Goal: Task Accomplishment & Management: Manage account settings

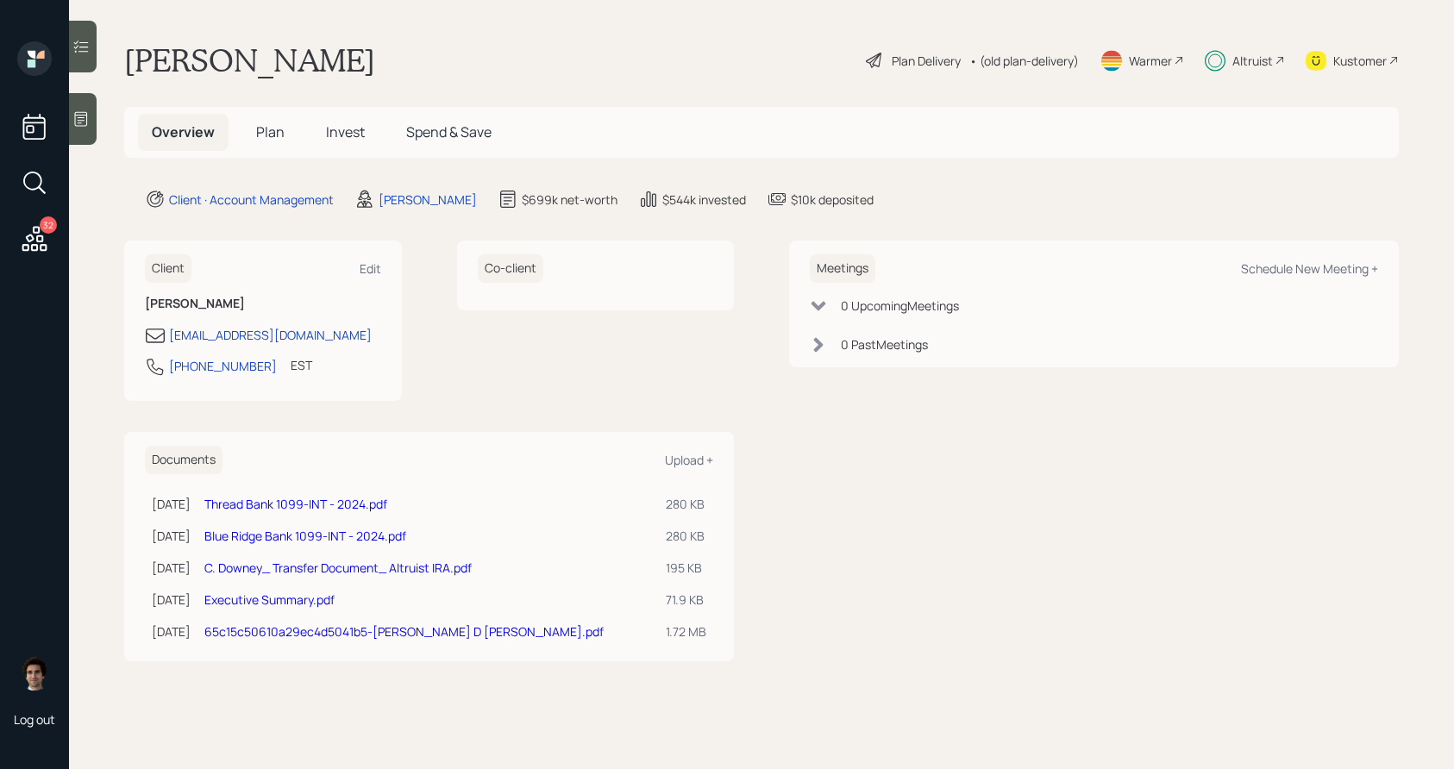
click at [927, 59] on div "Plan Delivery" at bounding box center [925, 61] width 69 height 18
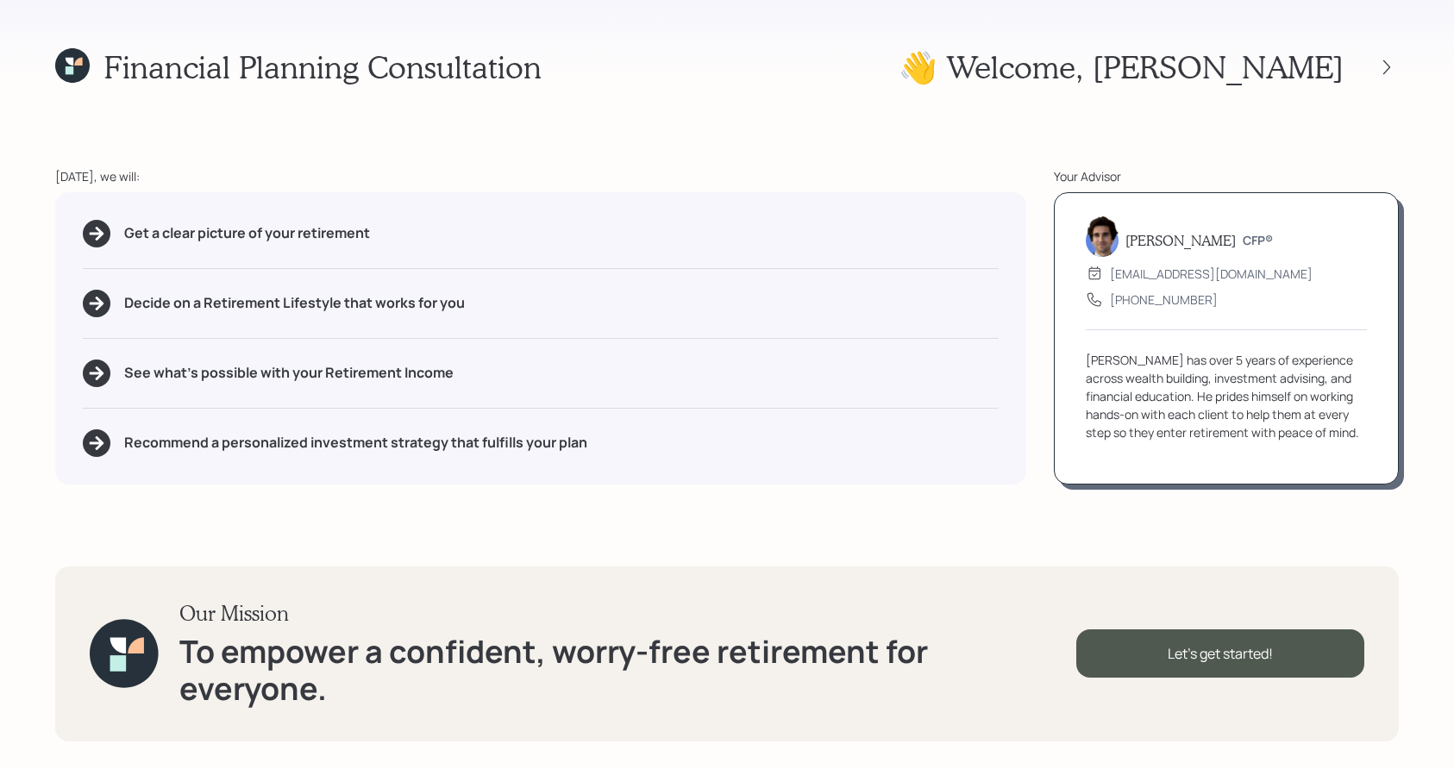
click at [1400, 68] on div "Financial Planning Consultation 👋 Welcome , Chris Today, we will: Get a clear p…" at bounding box center [727, 384] width 1454 height 769
click at [1388, 68] on icon at bounding box center [1386, 66] width 7 height 15
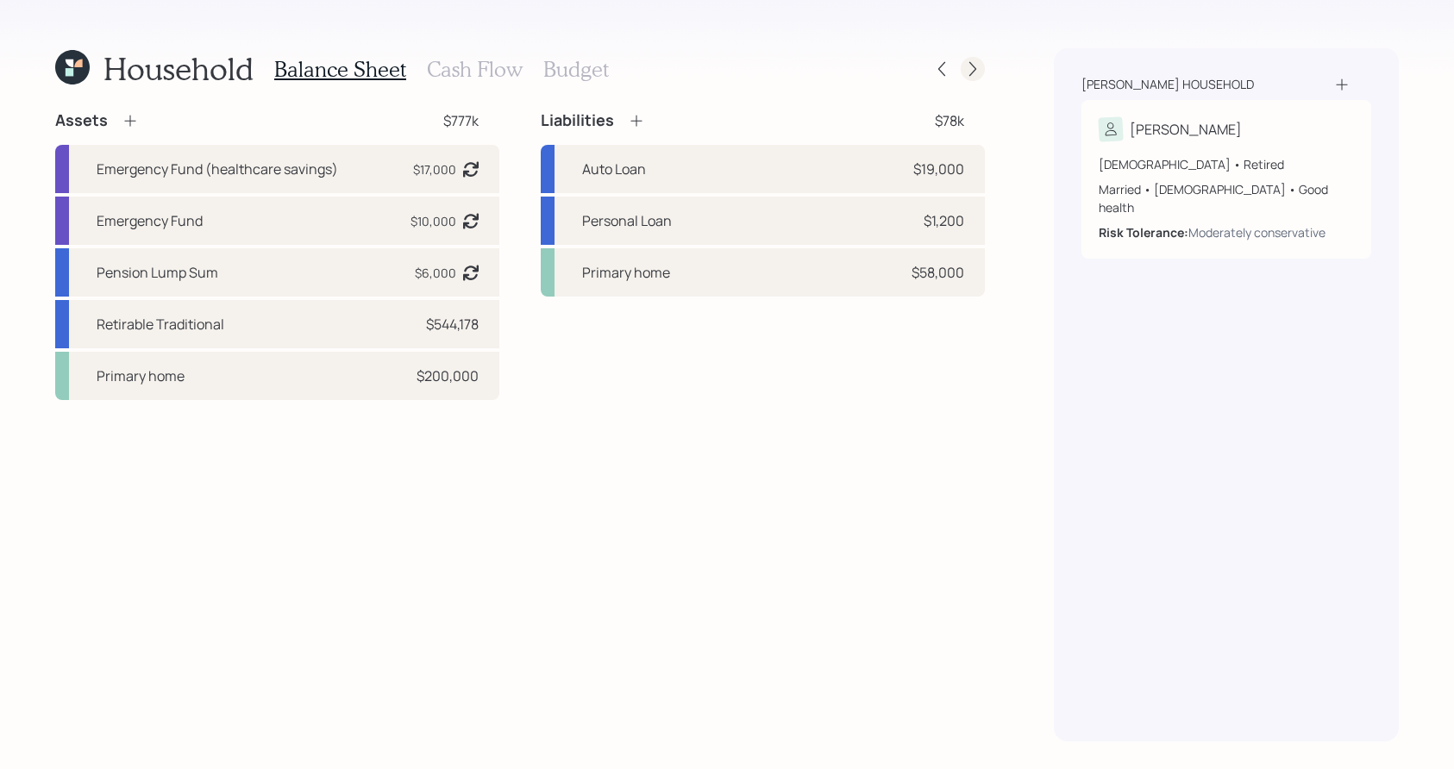
click at [975, 65] on icon at bounding box center [972, 68] width 17 height 17
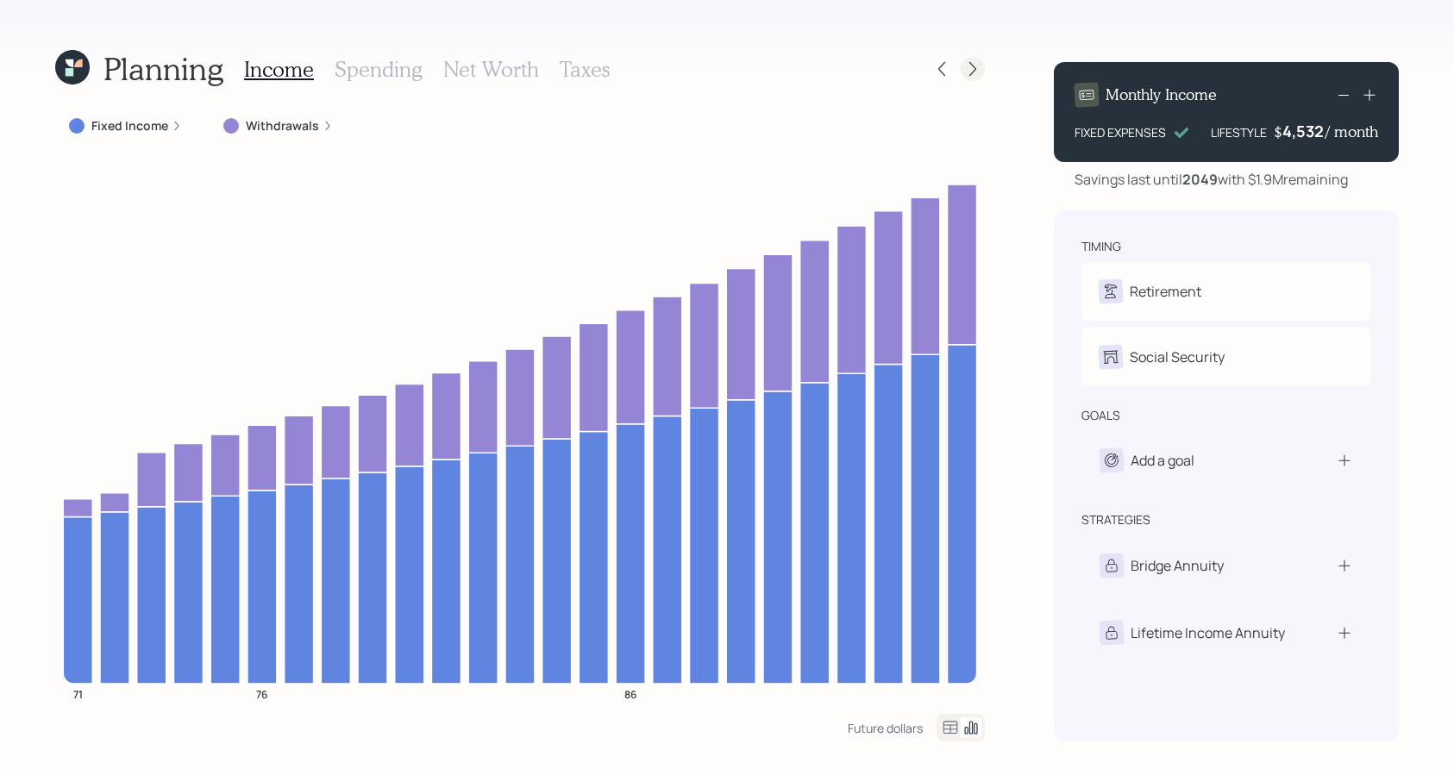
click at [976, 74] on icon at bounding box center [972, 68] width 17 height 17
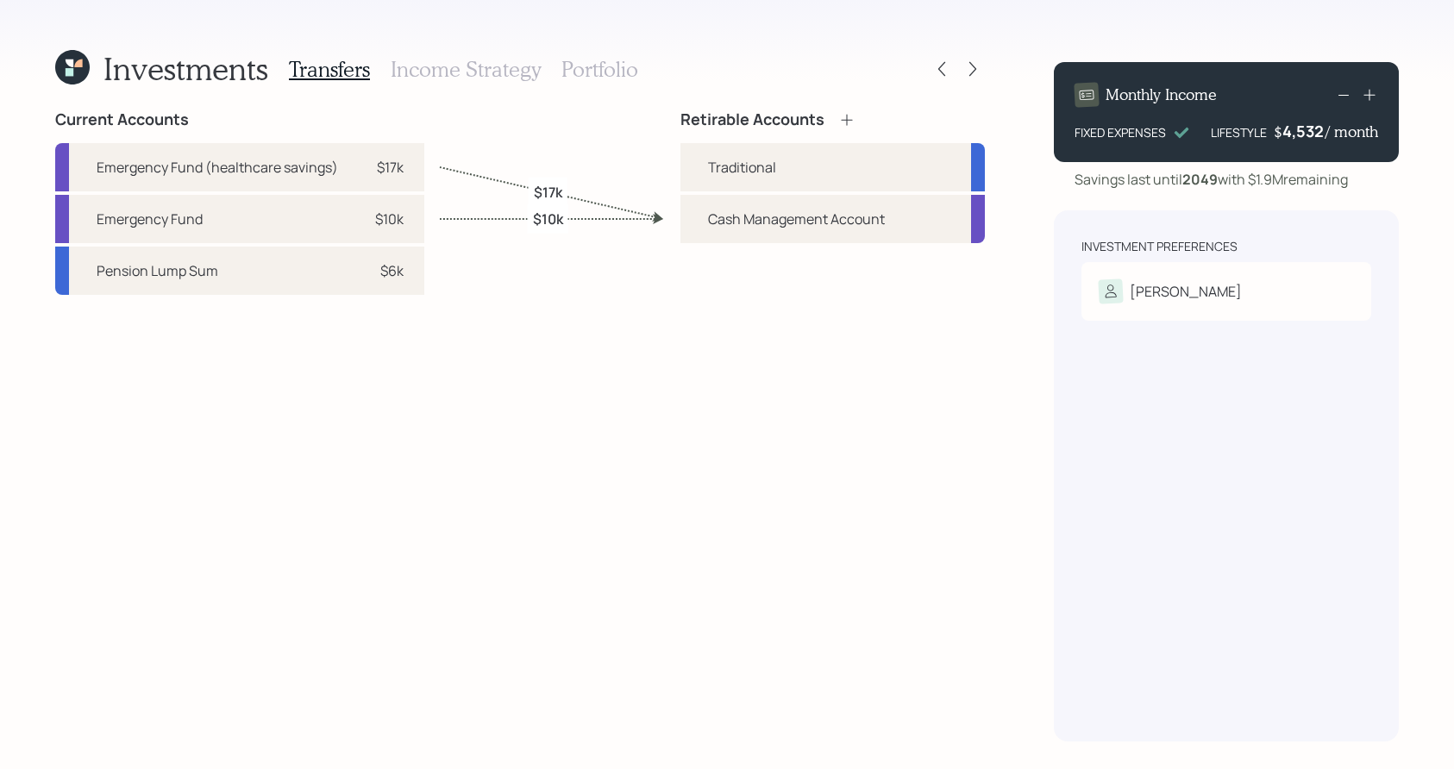
click at [604, 70] on h3 "Portfolio" at bounding box center [599, 69] width 77 height 25
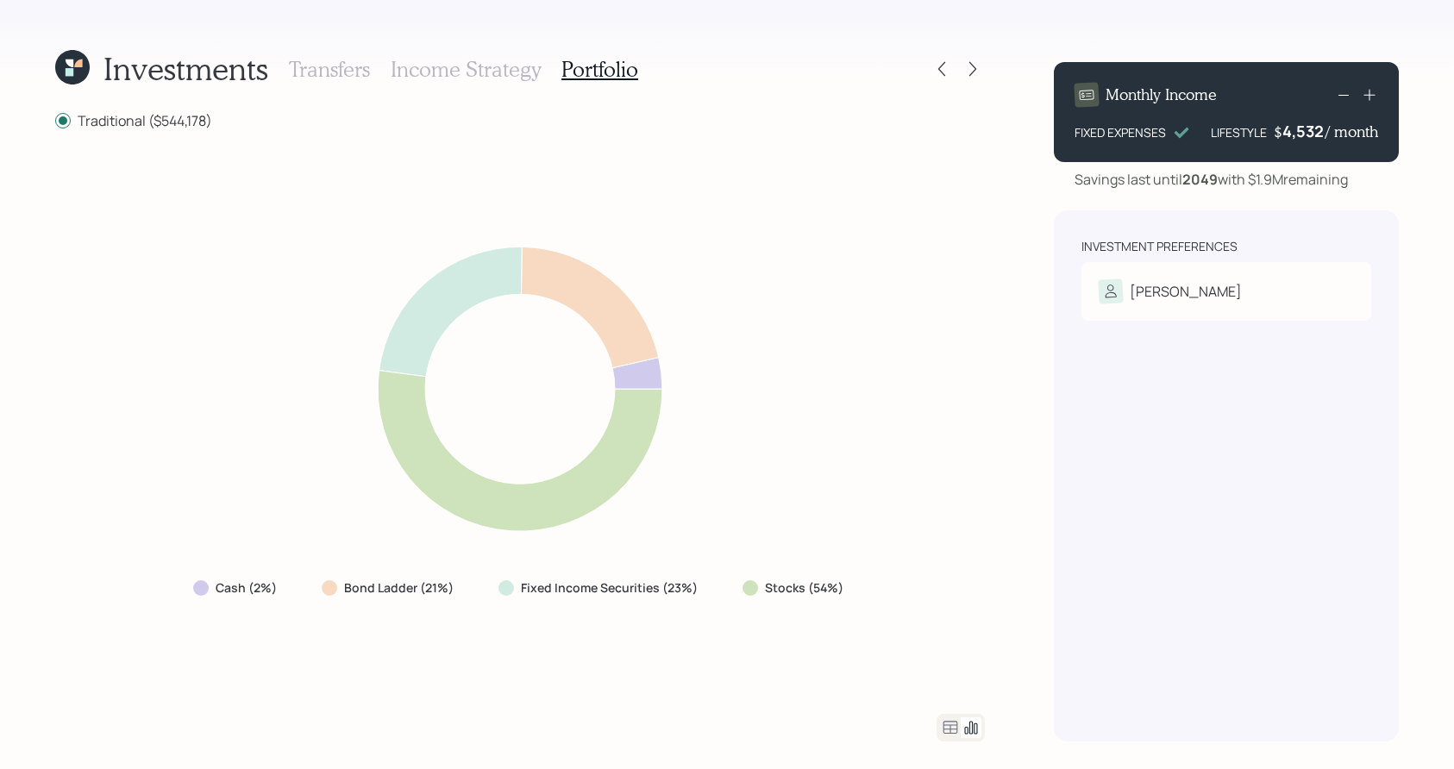
click at [947, 731] on icon at bounding box center [950, 727] width 21 height 21
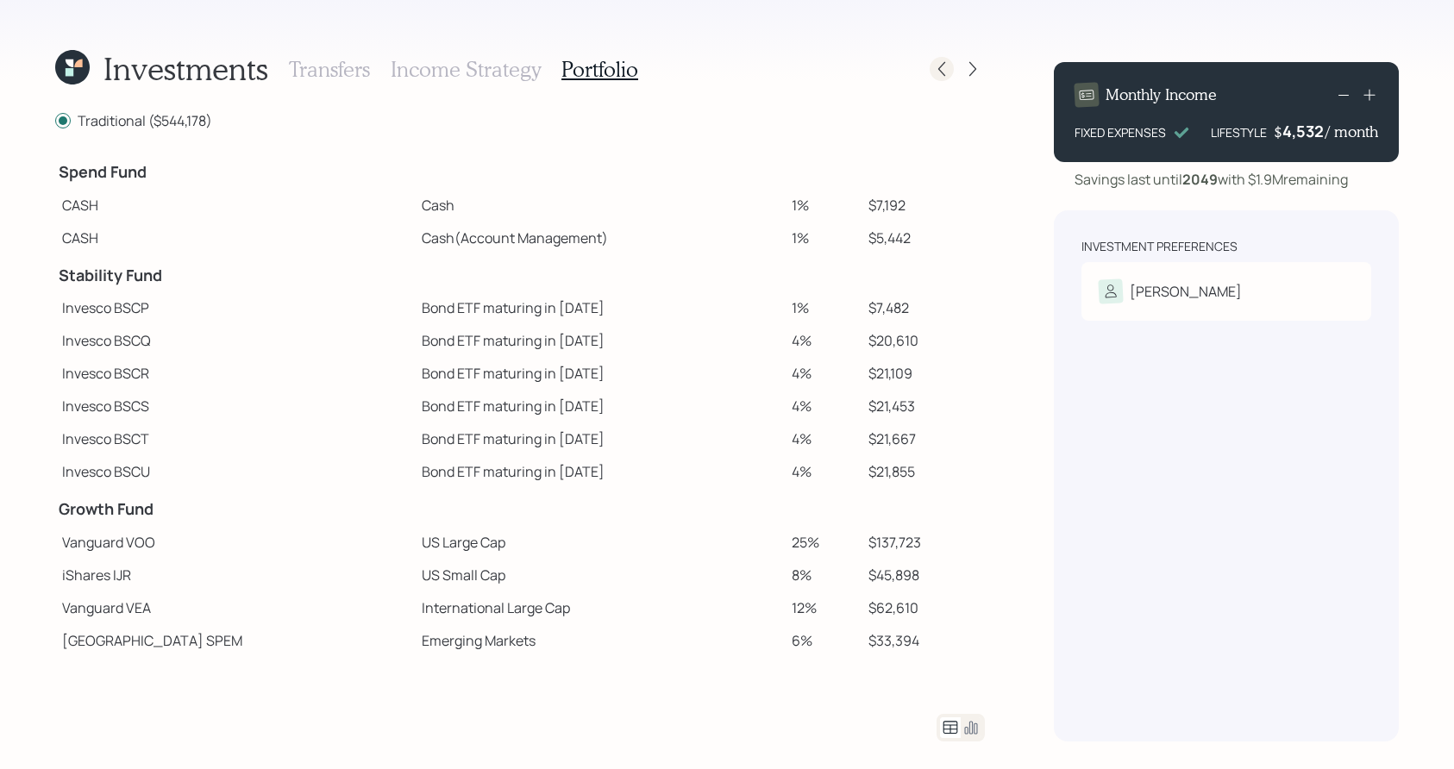
click at [948, 67] on icon at bounding box center [941, 68] width 17 height 17
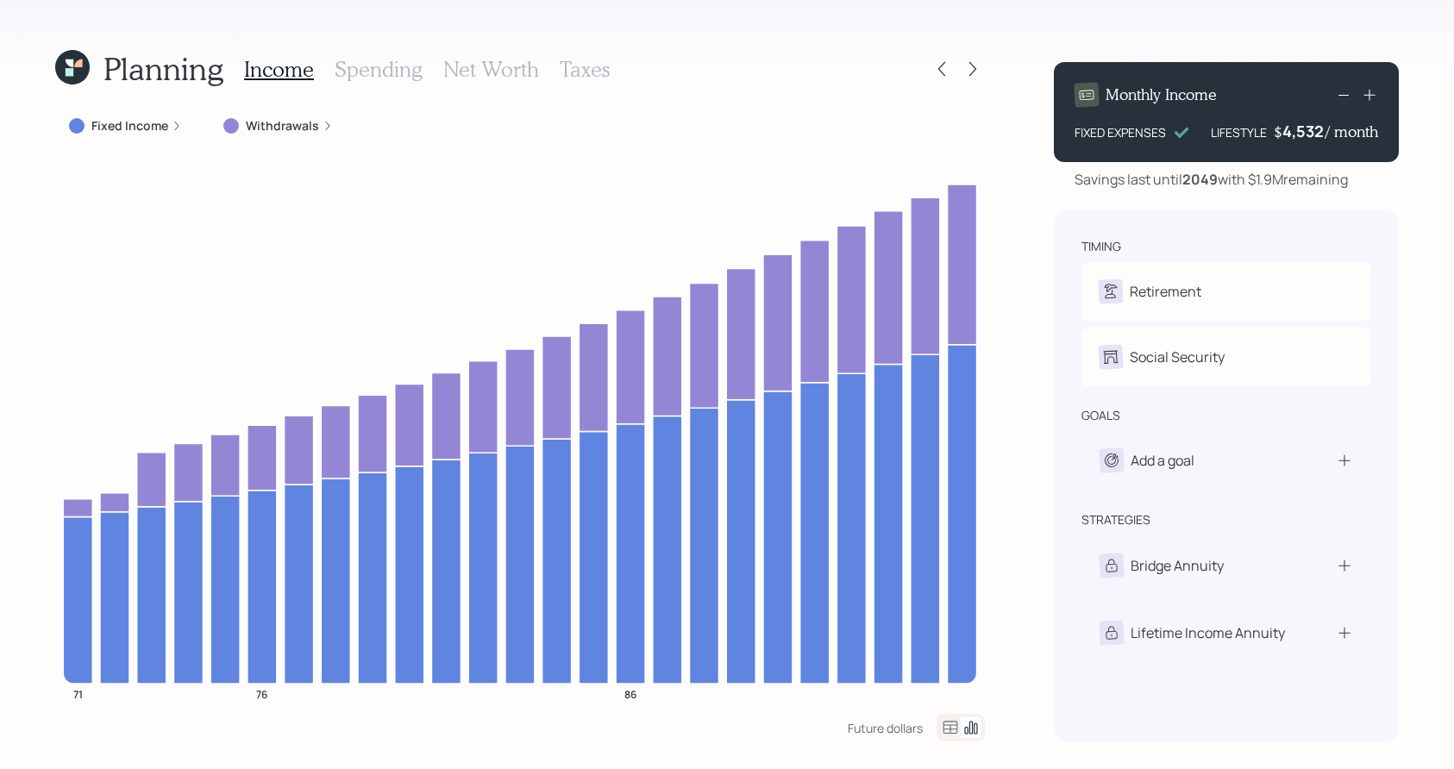
click at [276, 136] on div "Withdrawals" at bounding box center [278, 125] width 137 height 31
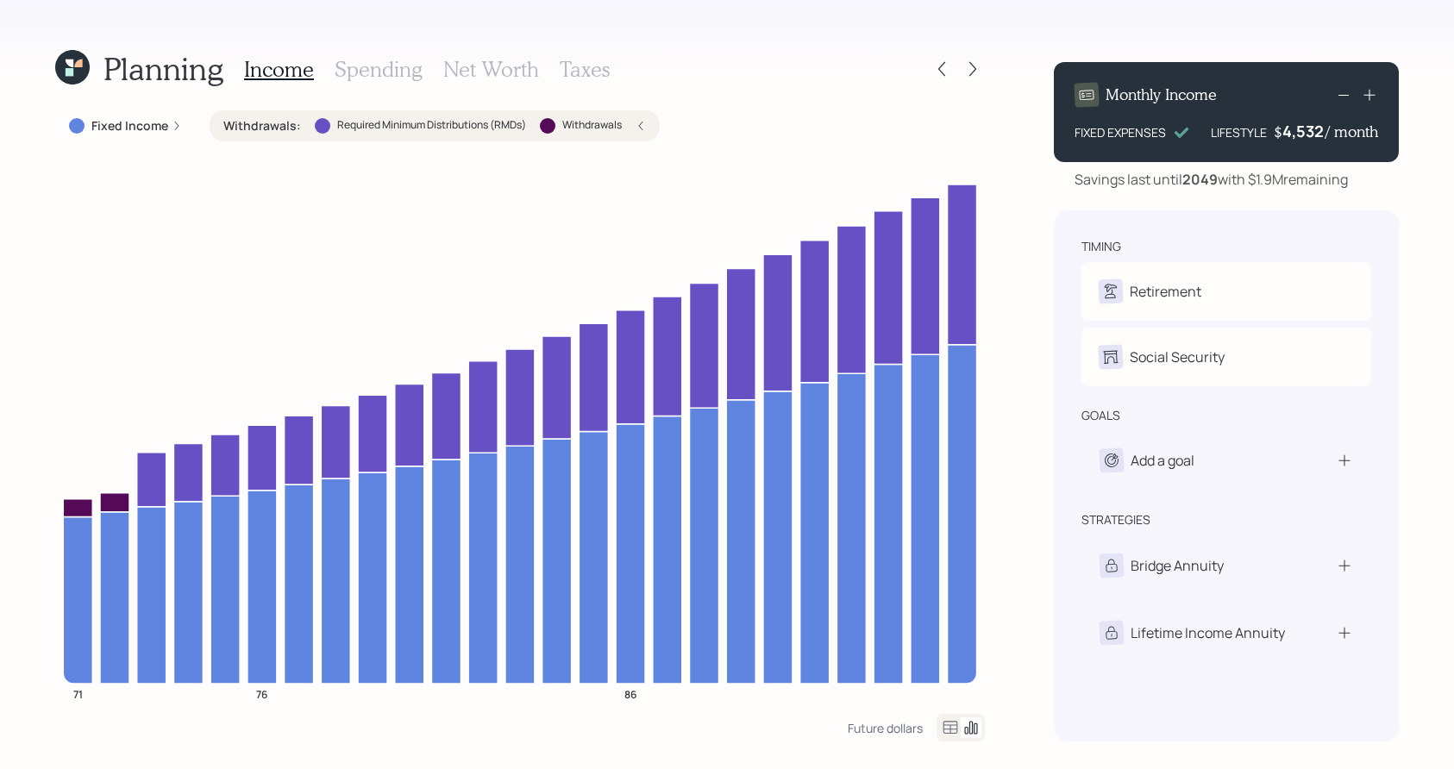
click at [276, 132] on label "Withdrawals :" at bounding box center [262, 125] width 78 height 17
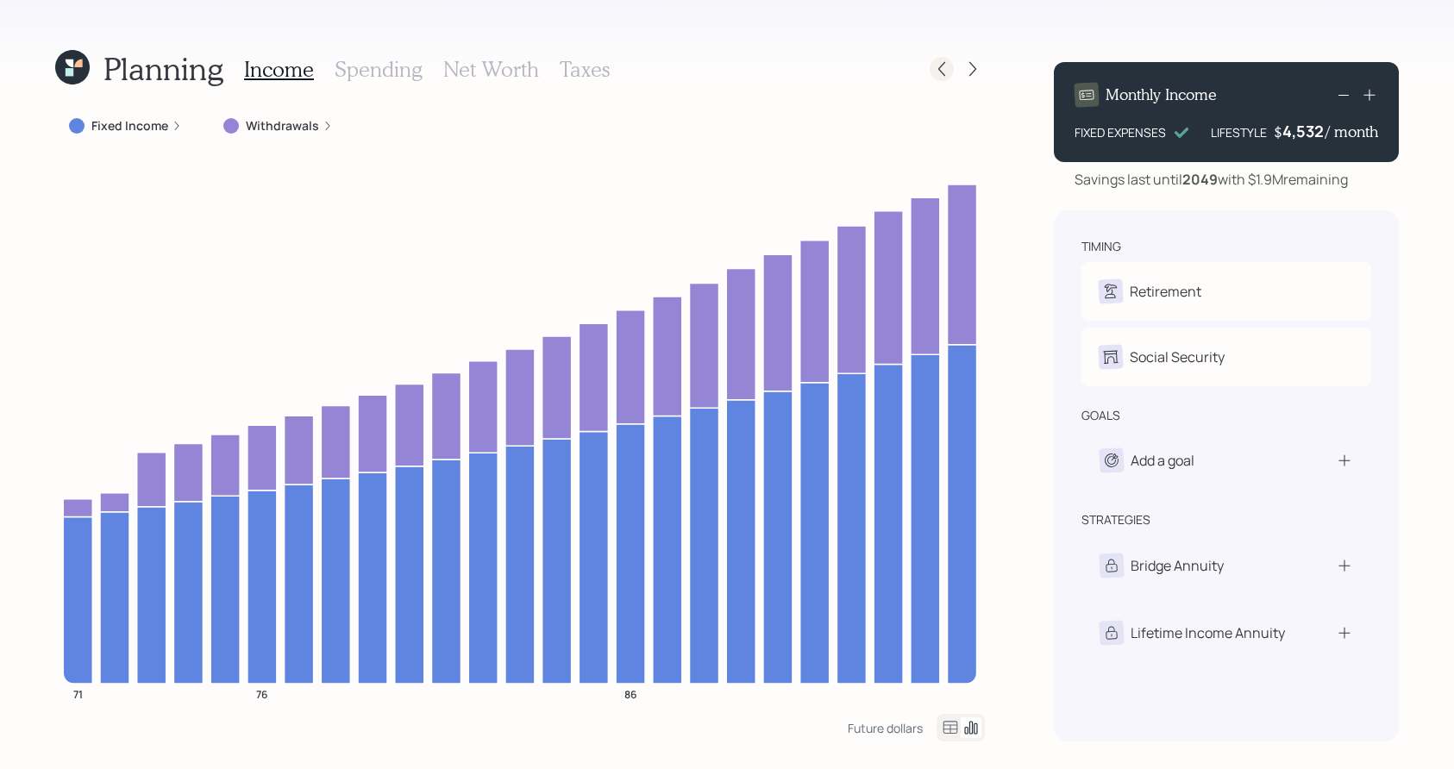
click at [941, 66] on icon at bounding box center [941, 69] width 7 height 15
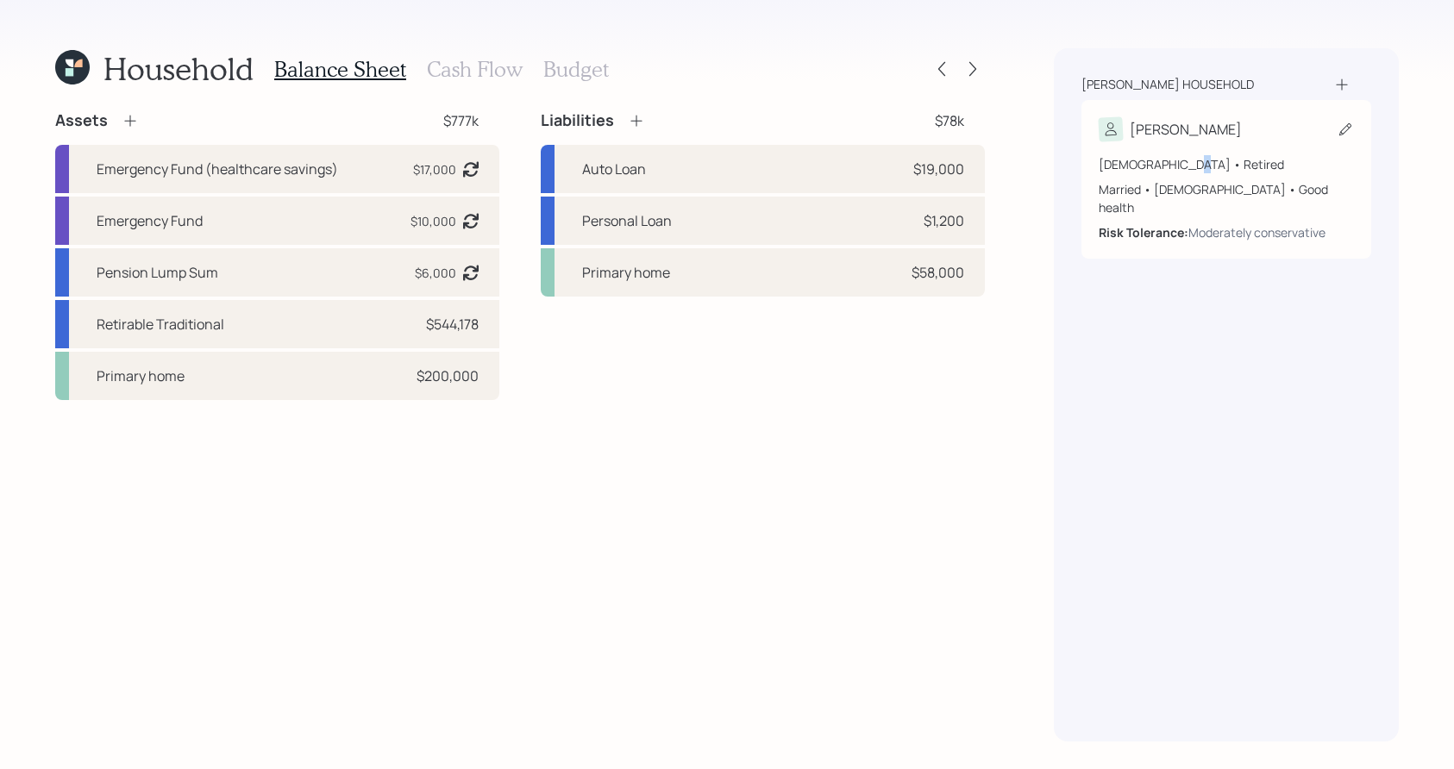
click at [1173, 167] on div "71 years old • Retired" at bounding box center [1225, 164] width 255 height 18
select select "3"
select select "good"
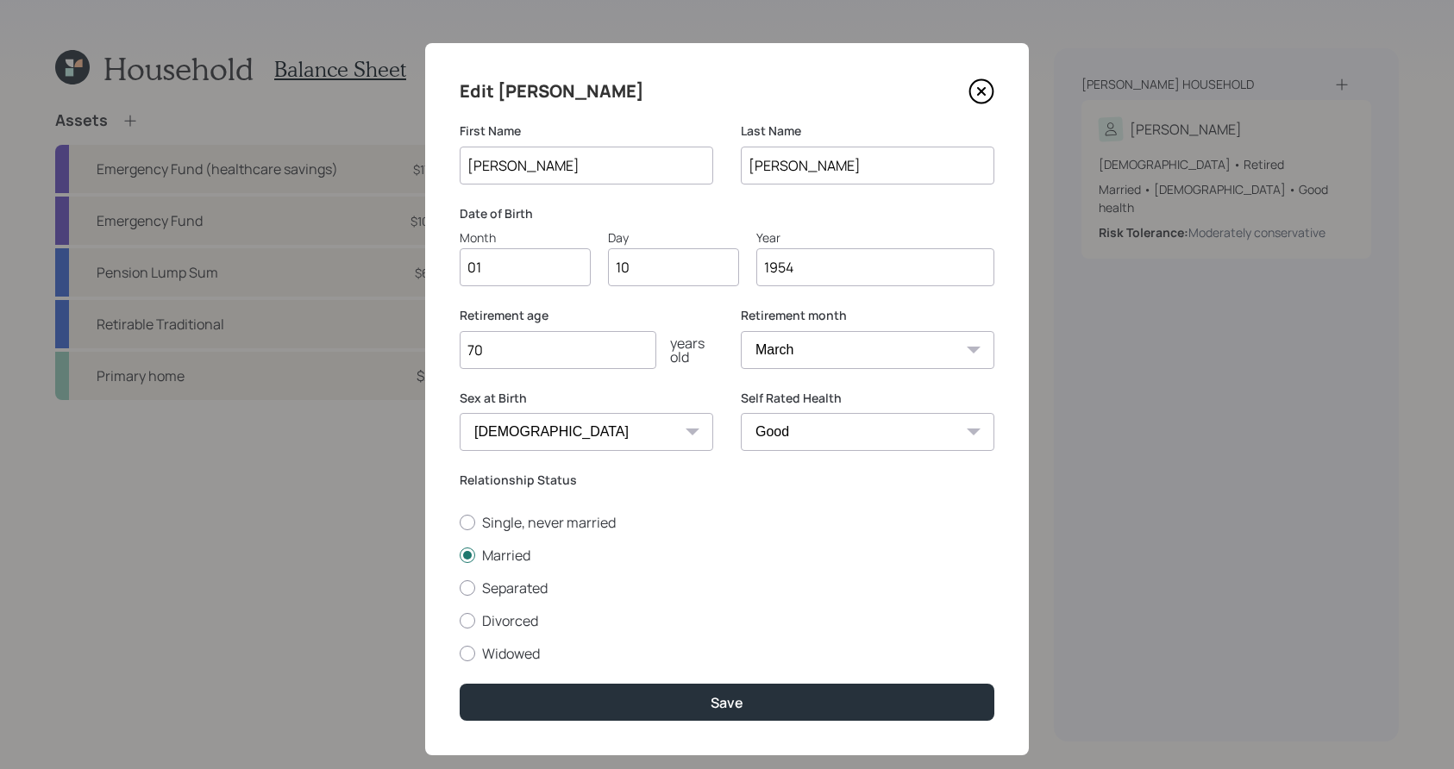
click at [982, 88] on icon at bounding box center [981, 91] width 26 height 26
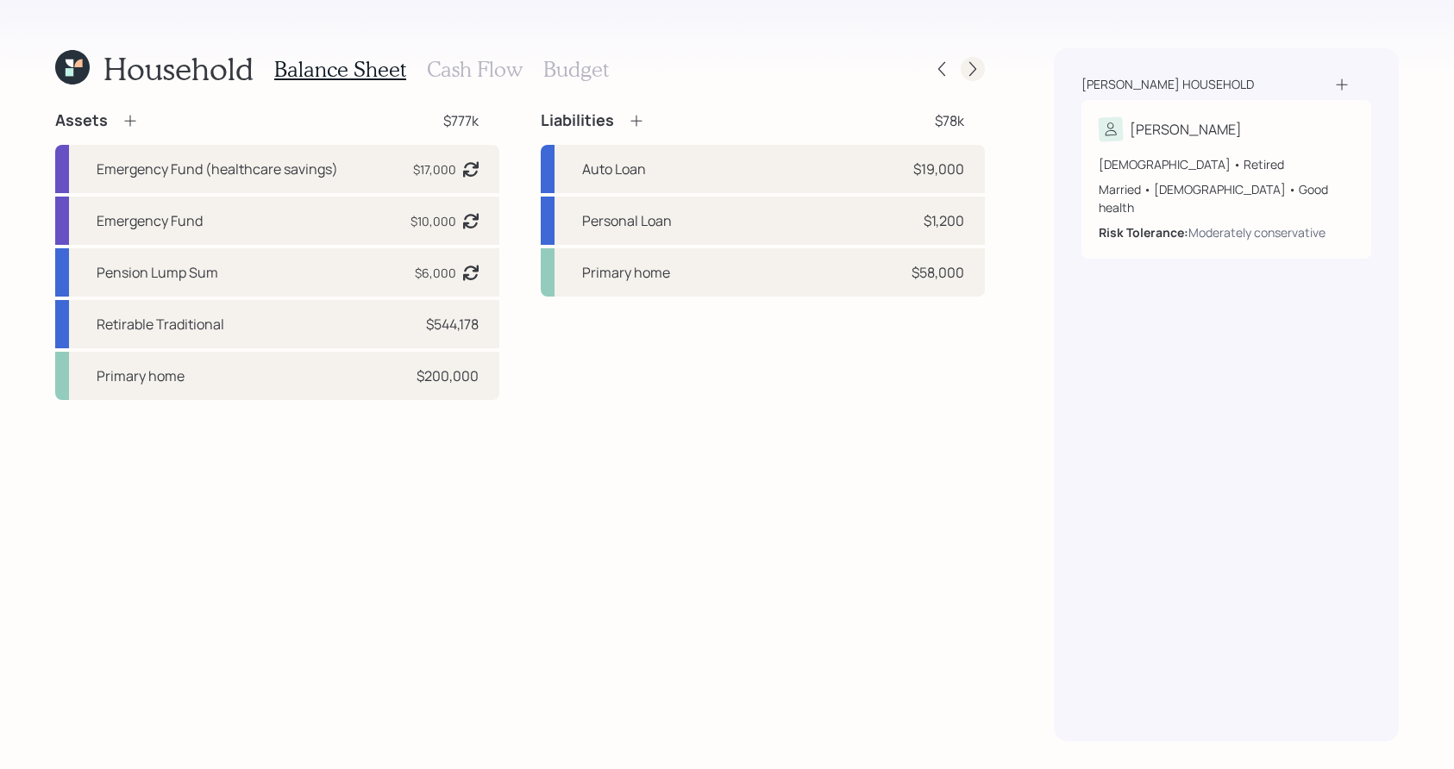
click at [965, 71] on icon at bounding box center [972, 68] width 17 height 17
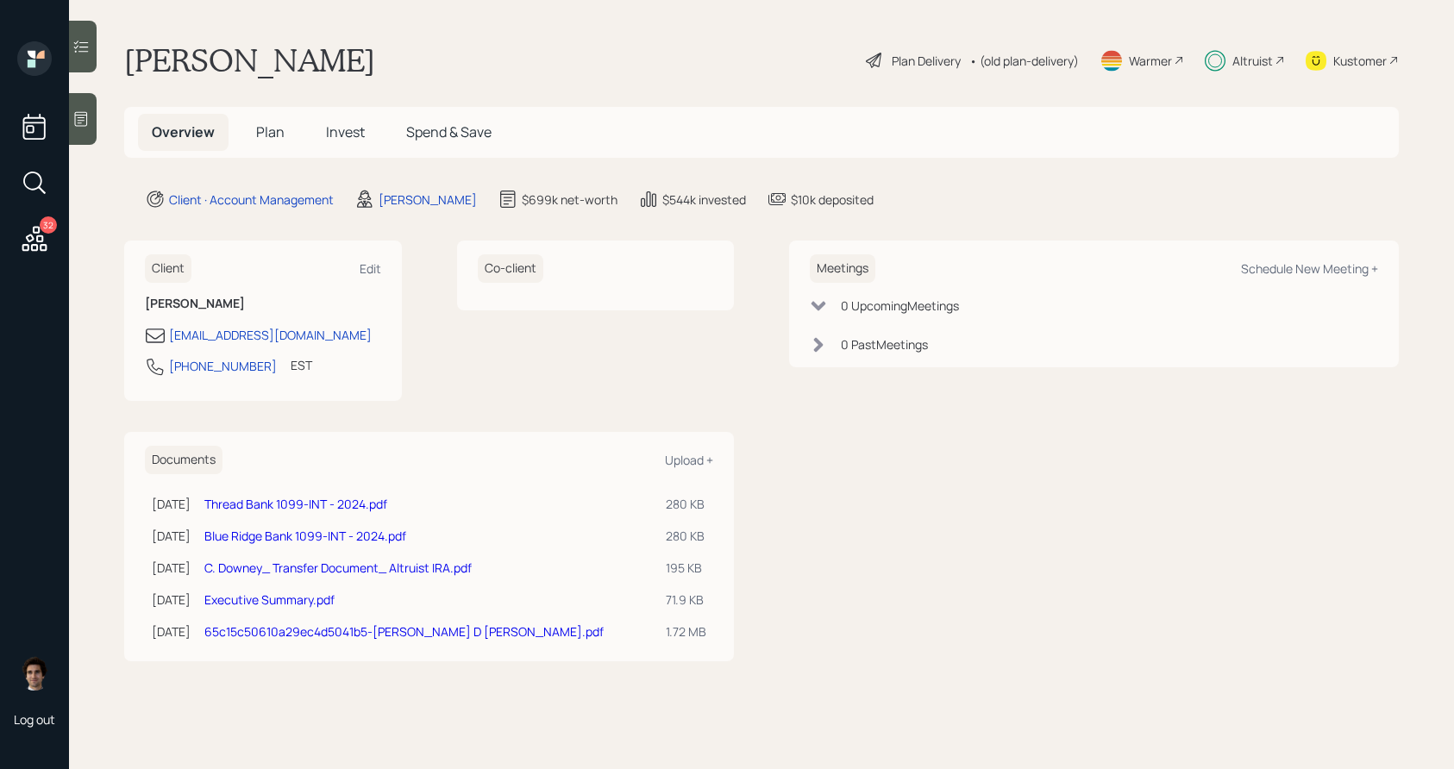
click at [256, 119] on h5 "Plan" at bounding box center [270, 132] width 56 height 37
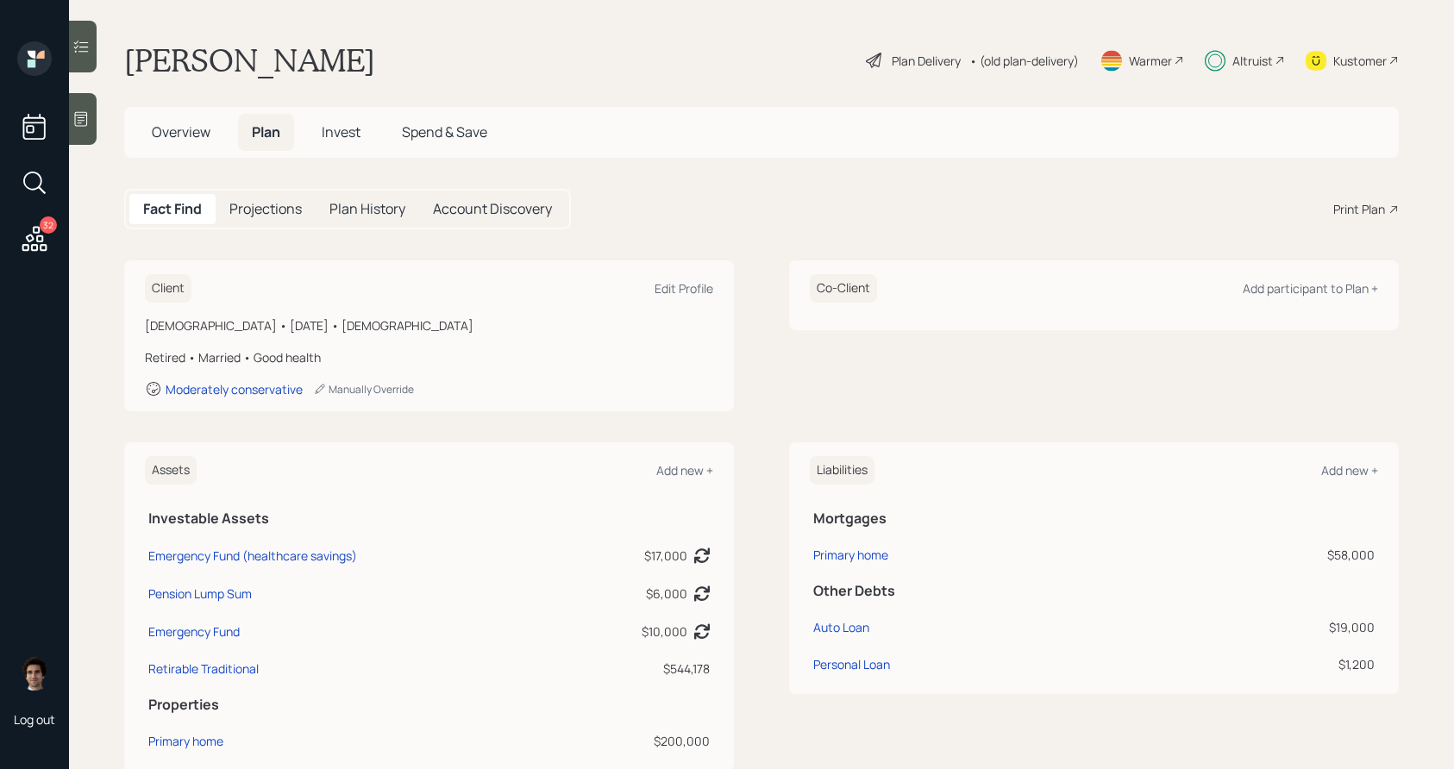
click at [264, 128] on span "Plan" at bounding box center [266, 131] width 28 height 19
click at [172, 137] on span "Overview" at bounding box center [181, 131] width 59 height 19
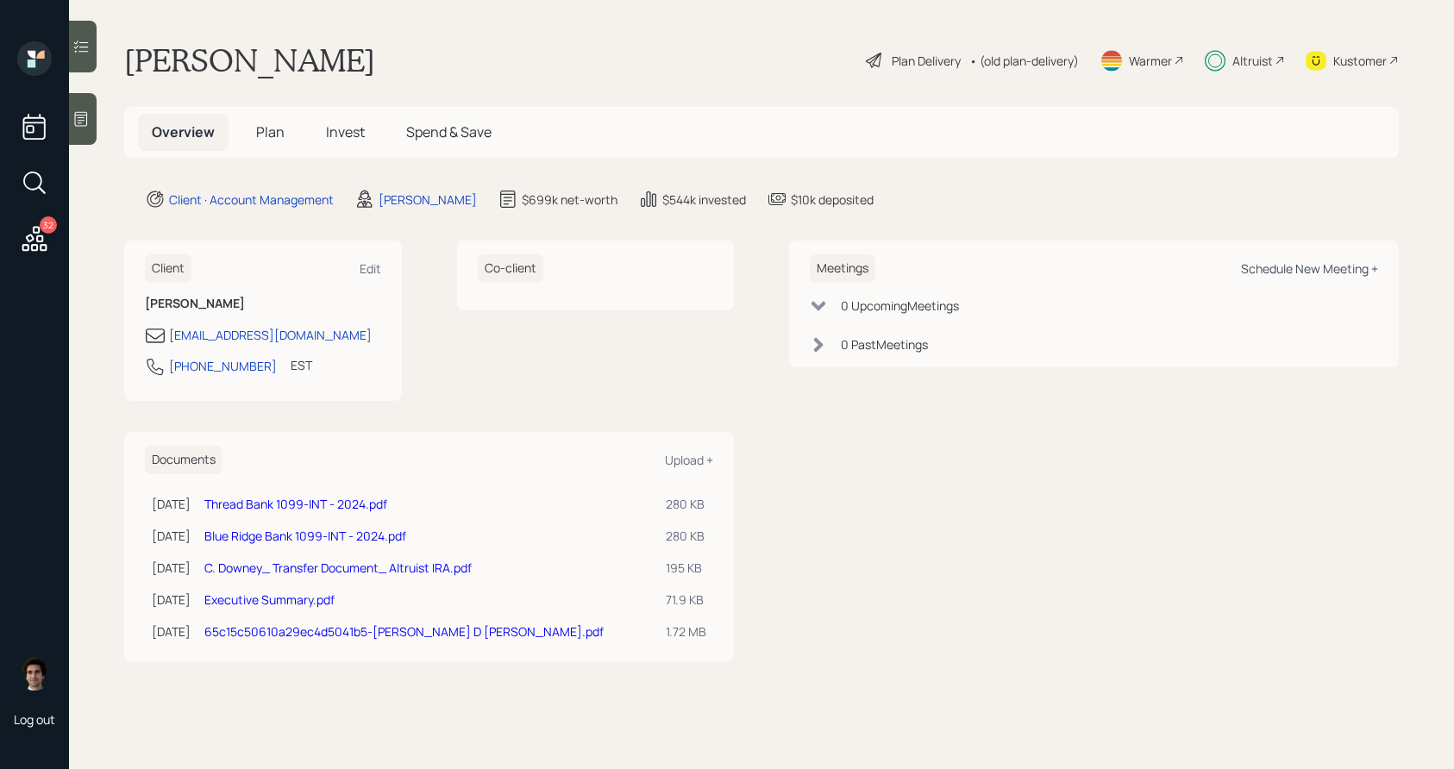
click at [1316, 272] on div "Schedule New Meeting +" at bounding box center [1309, 268] width 137 height 16
select select "59554aeb-d739-4552-90b9-0d27d70b4bf7"
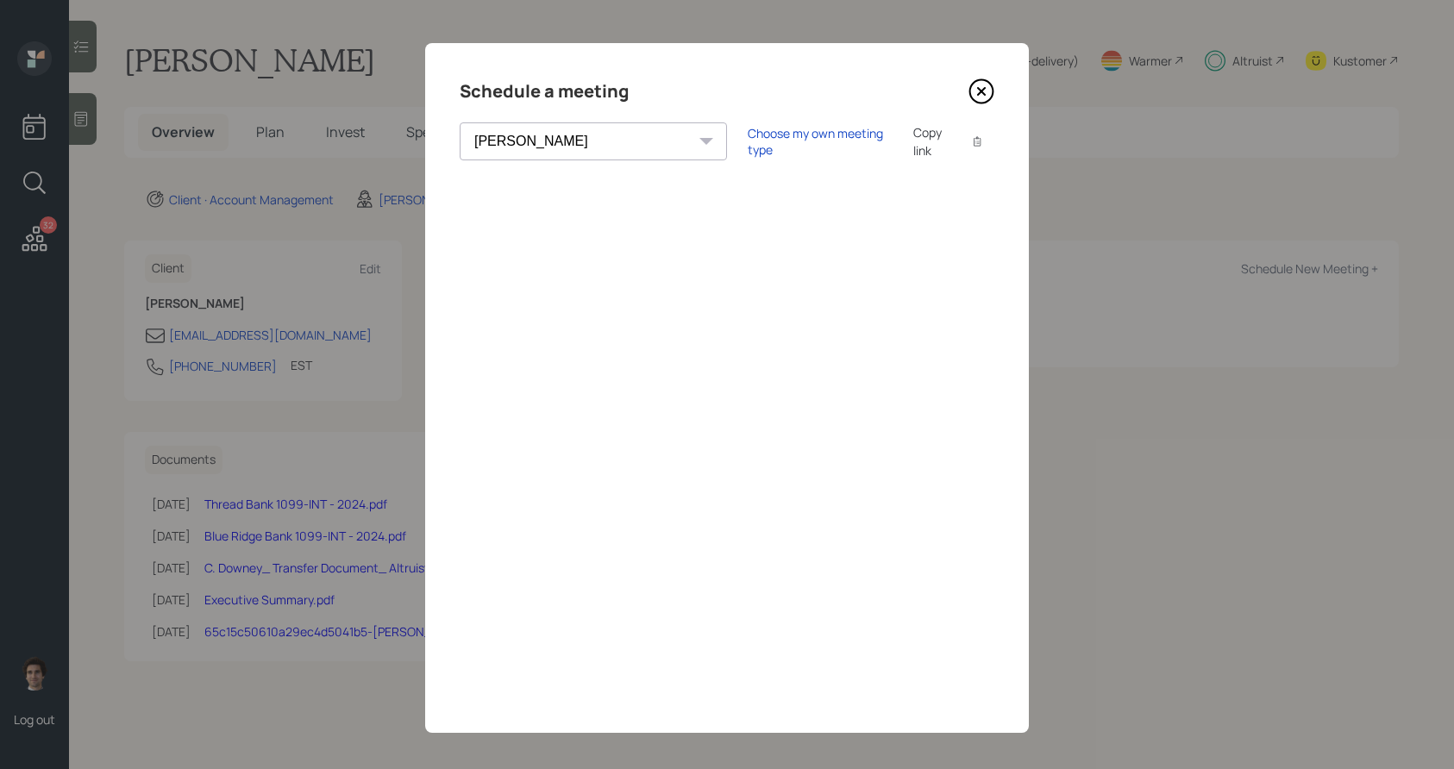
click at [913, 147] on div "Copy link" at bounding box center [933, 141] width 40 height 36
click at [974, 84] on icon at bounding box center [981, 91] width 26 height 26
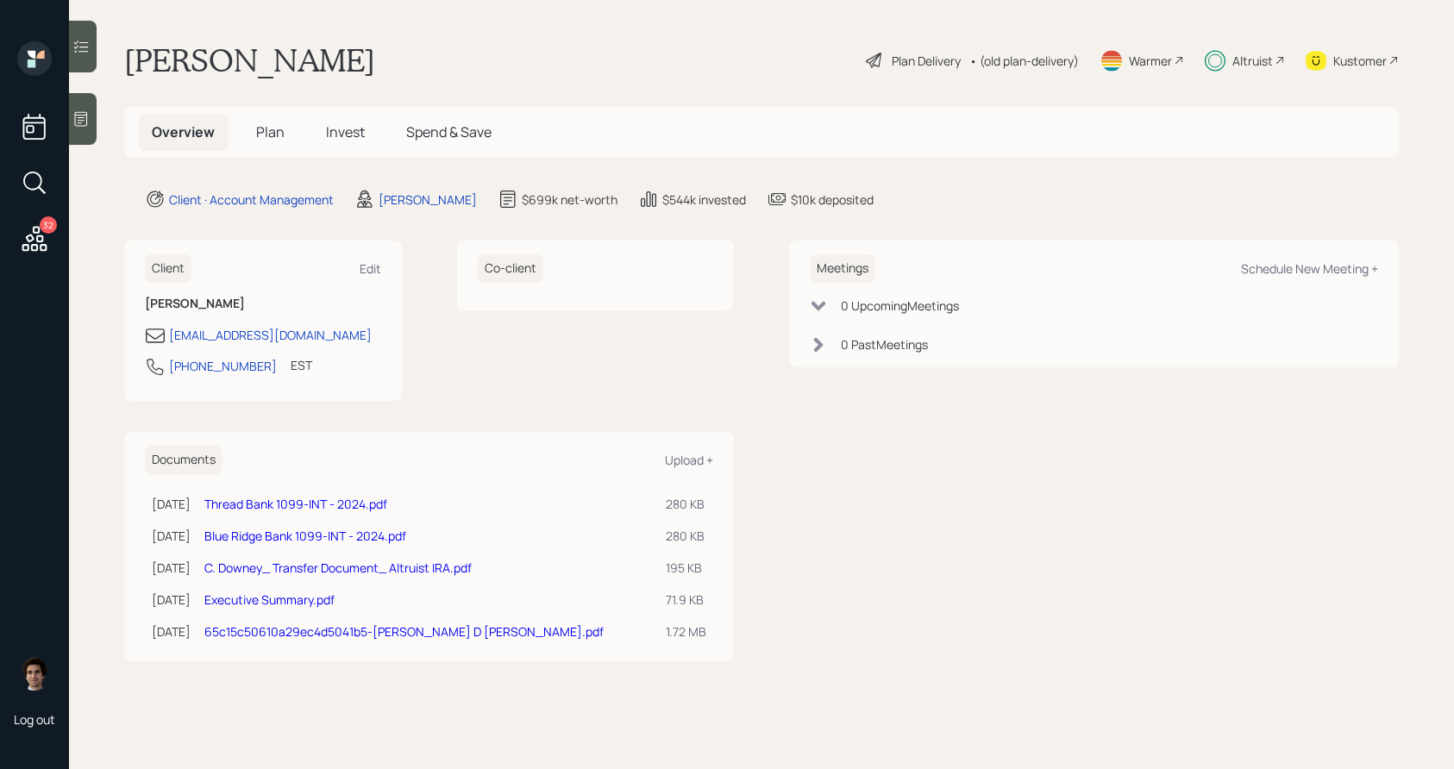
click at [17, 258] on div "32" at bounding box center [34, 149] width 41 height 217
click at [43, 247] on icon at bounding box center [34, 238] width 31 height 31
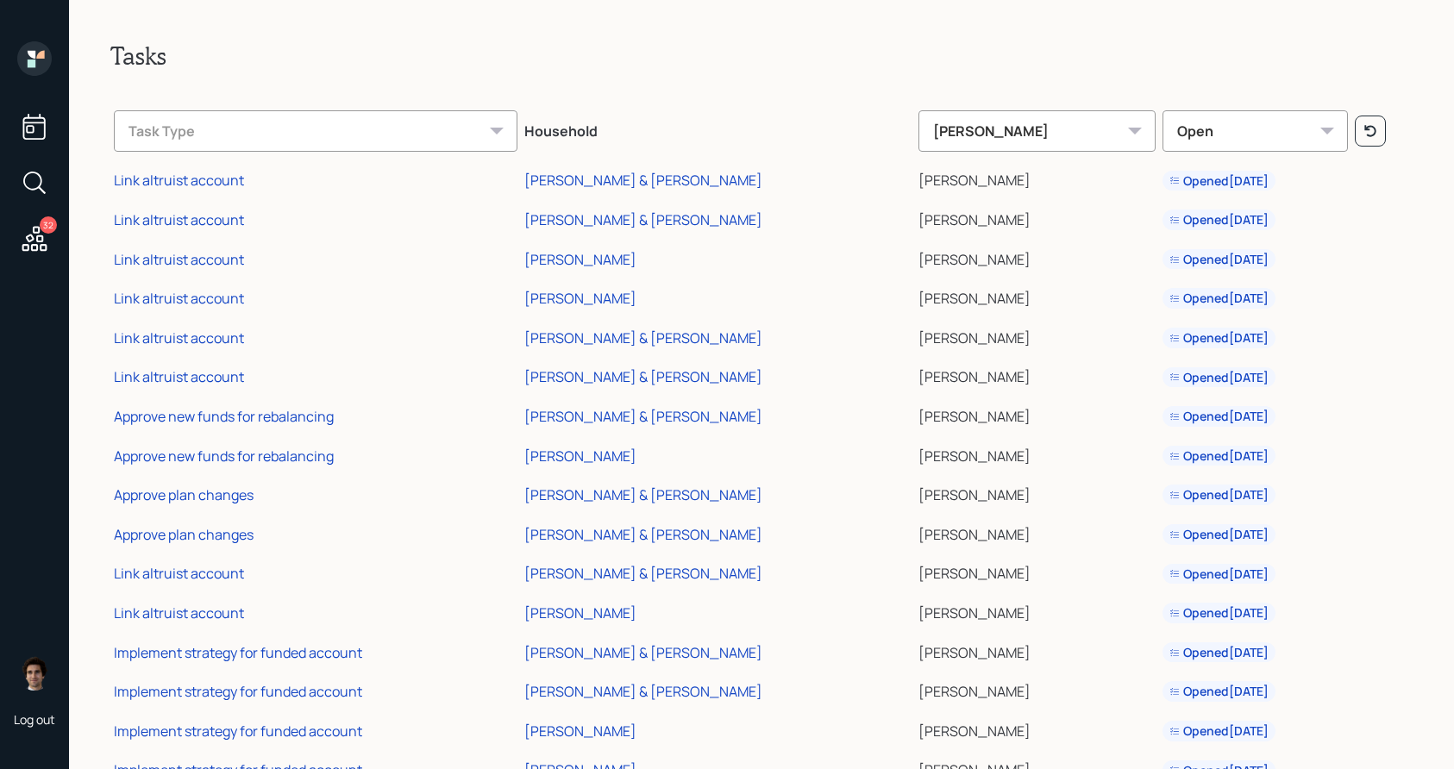
scroll to position [689, 0]
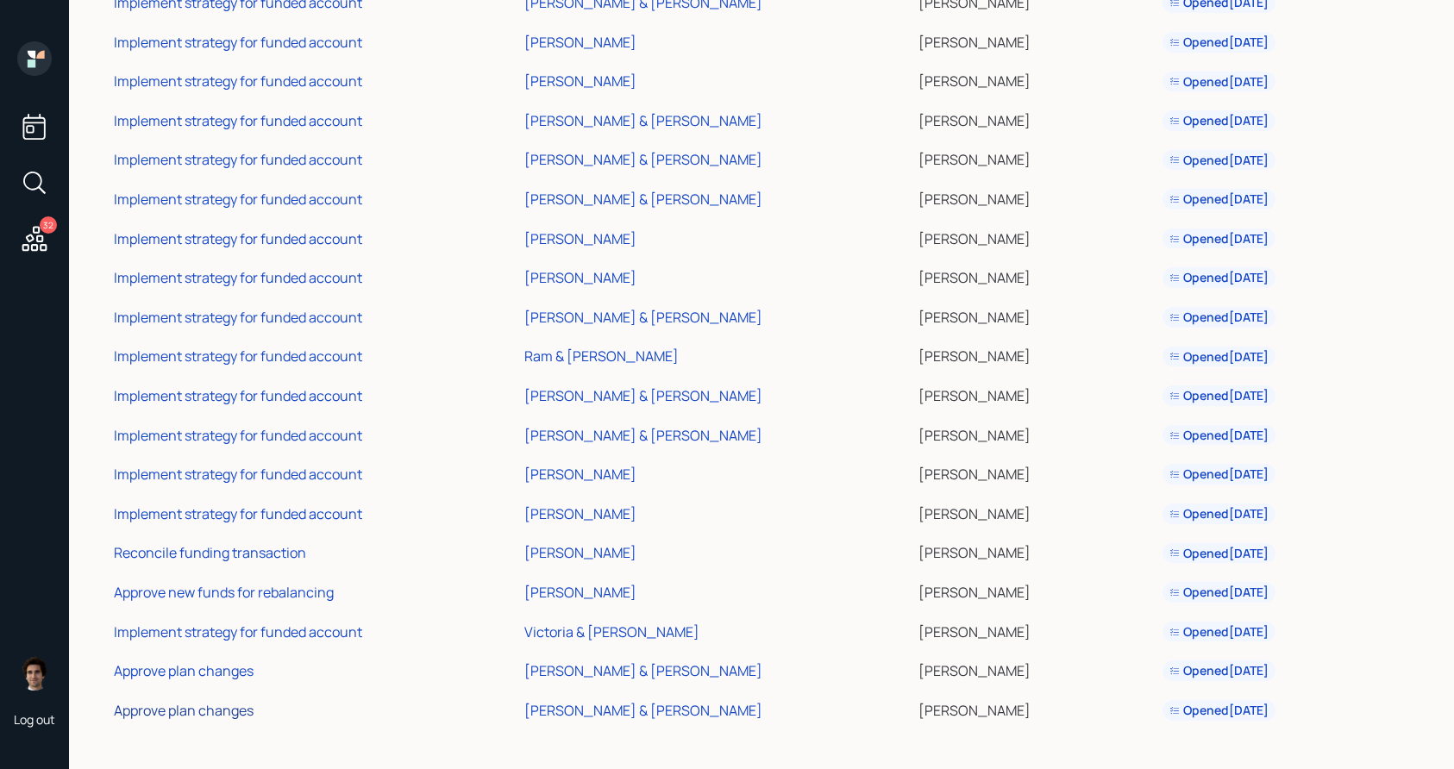
click at [228, 712] on div "Approve plan changes" at bounding box center [184, 710] width 140 height 19
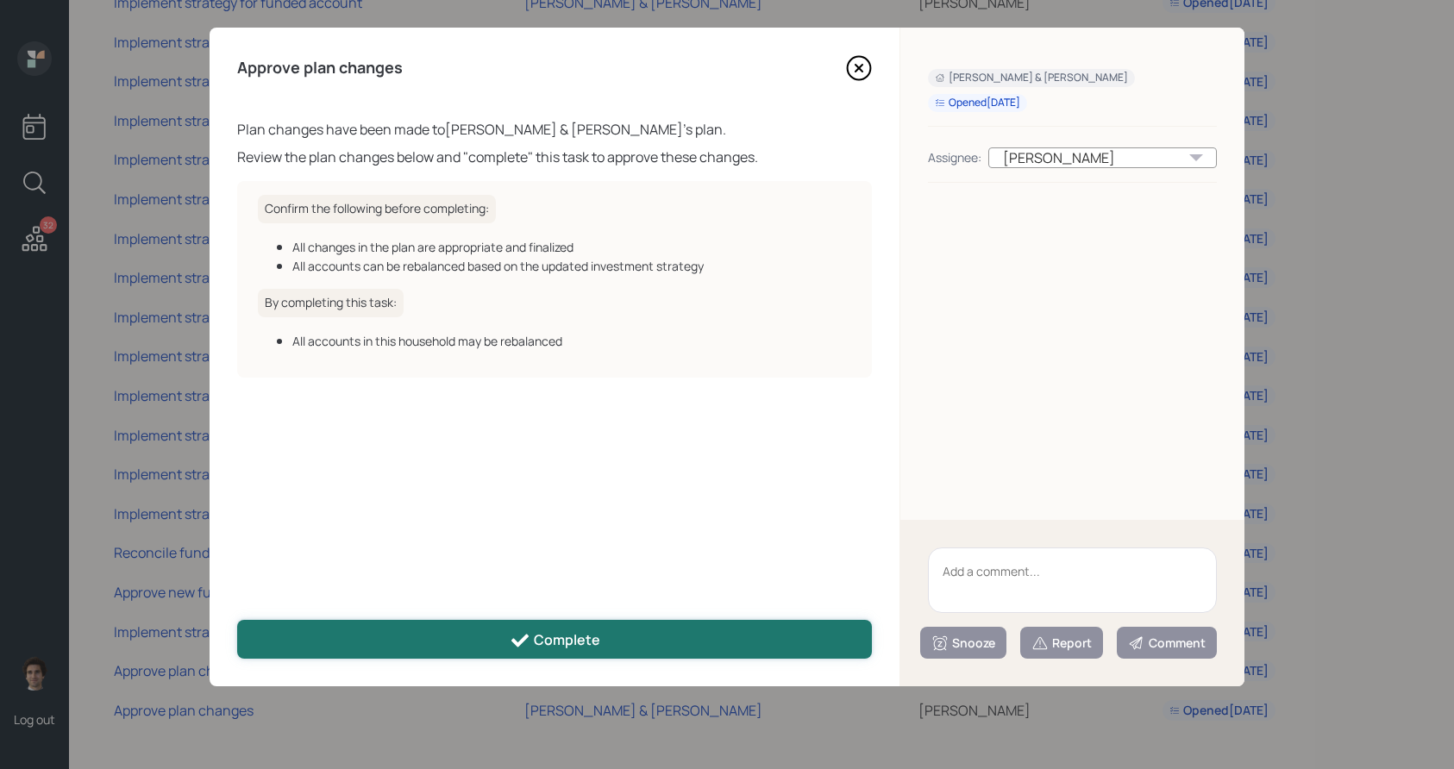
click at [729, 637] on button "Complete" at bounding box center [554, 639] width 635 height 39
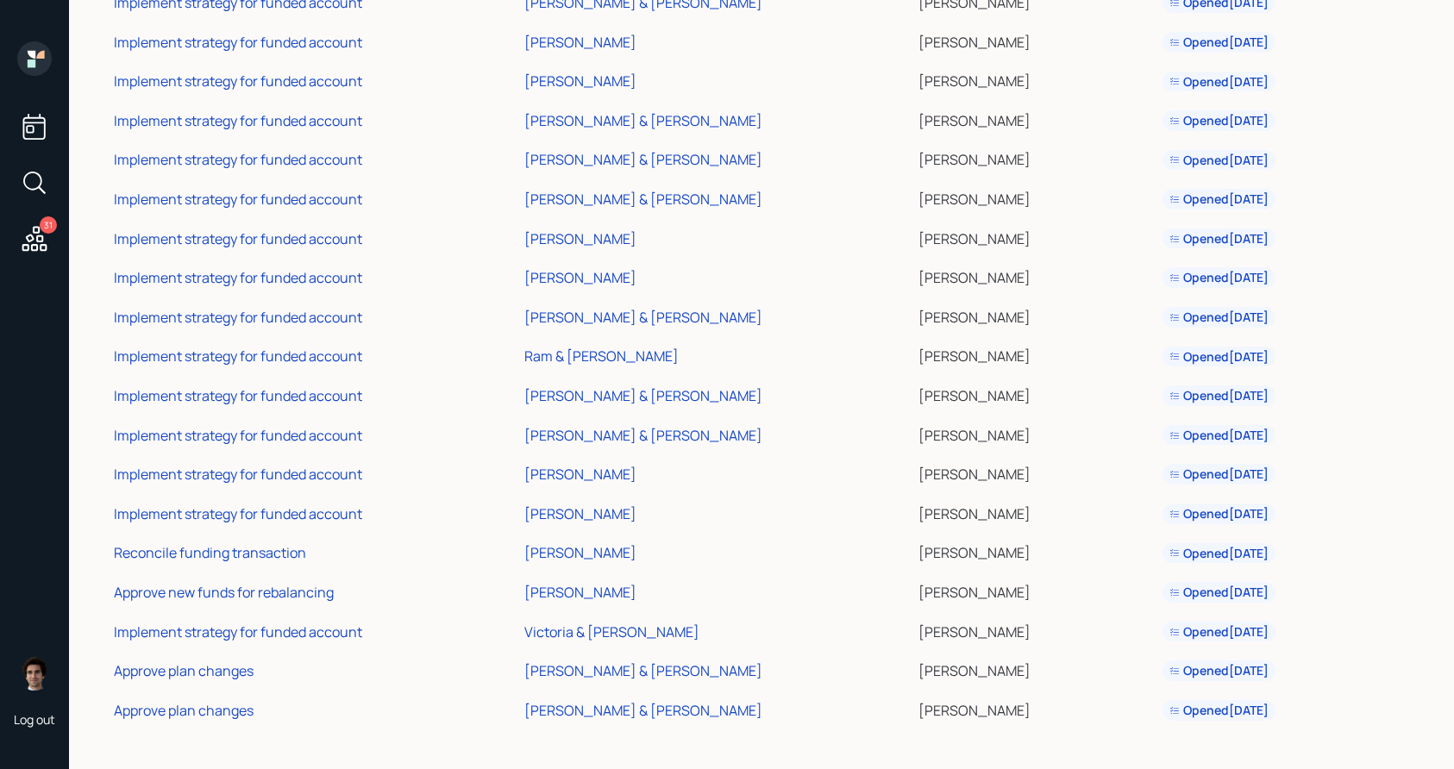
click at [198, 681] on td "Approve plan changes" at bounding box center [315, 668] width 410 height 40
click at [199, 675] on div "Approve plan changes" at bounding box center [184, 670] width 140 height 19
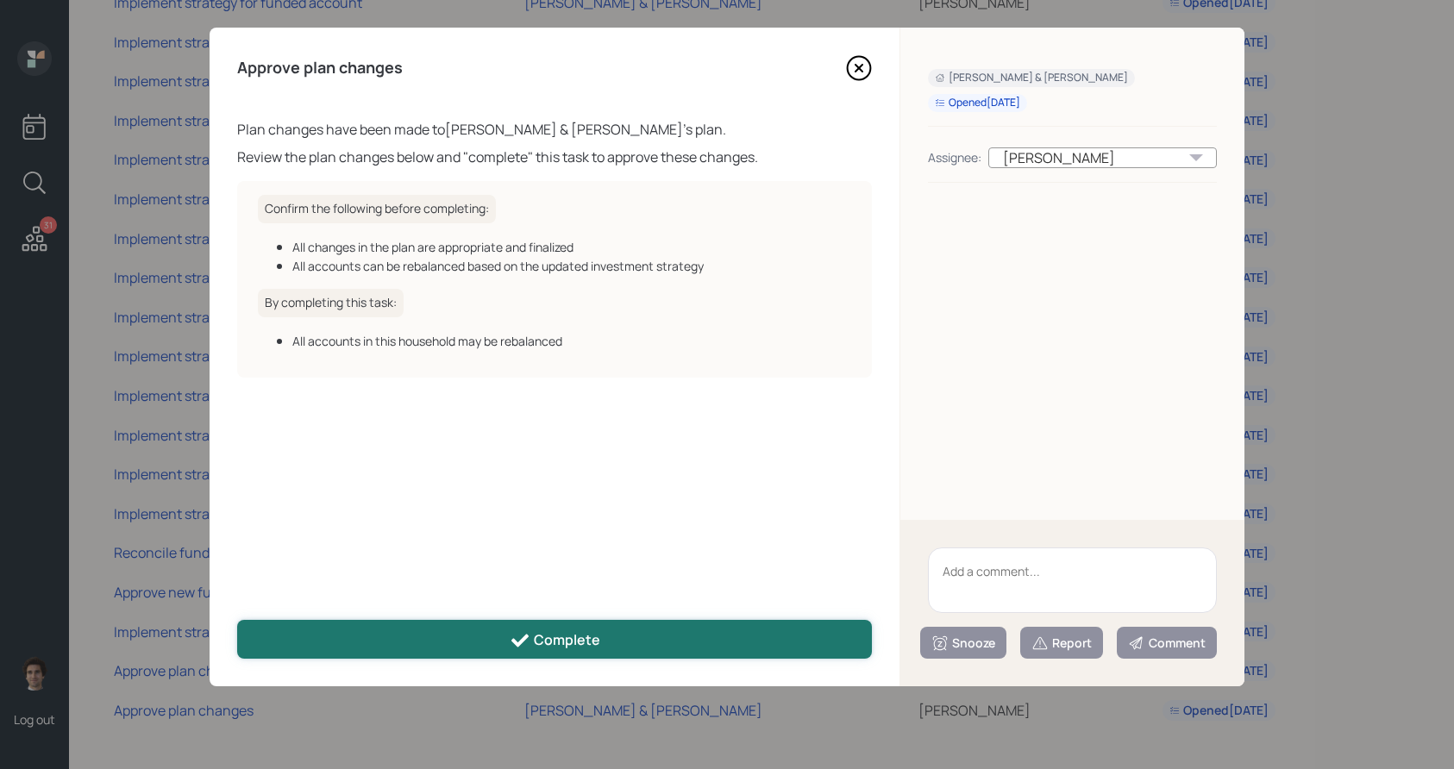
click at [645, 637] on button "Complete" at bounding box center [554, 639] width 635 height 39
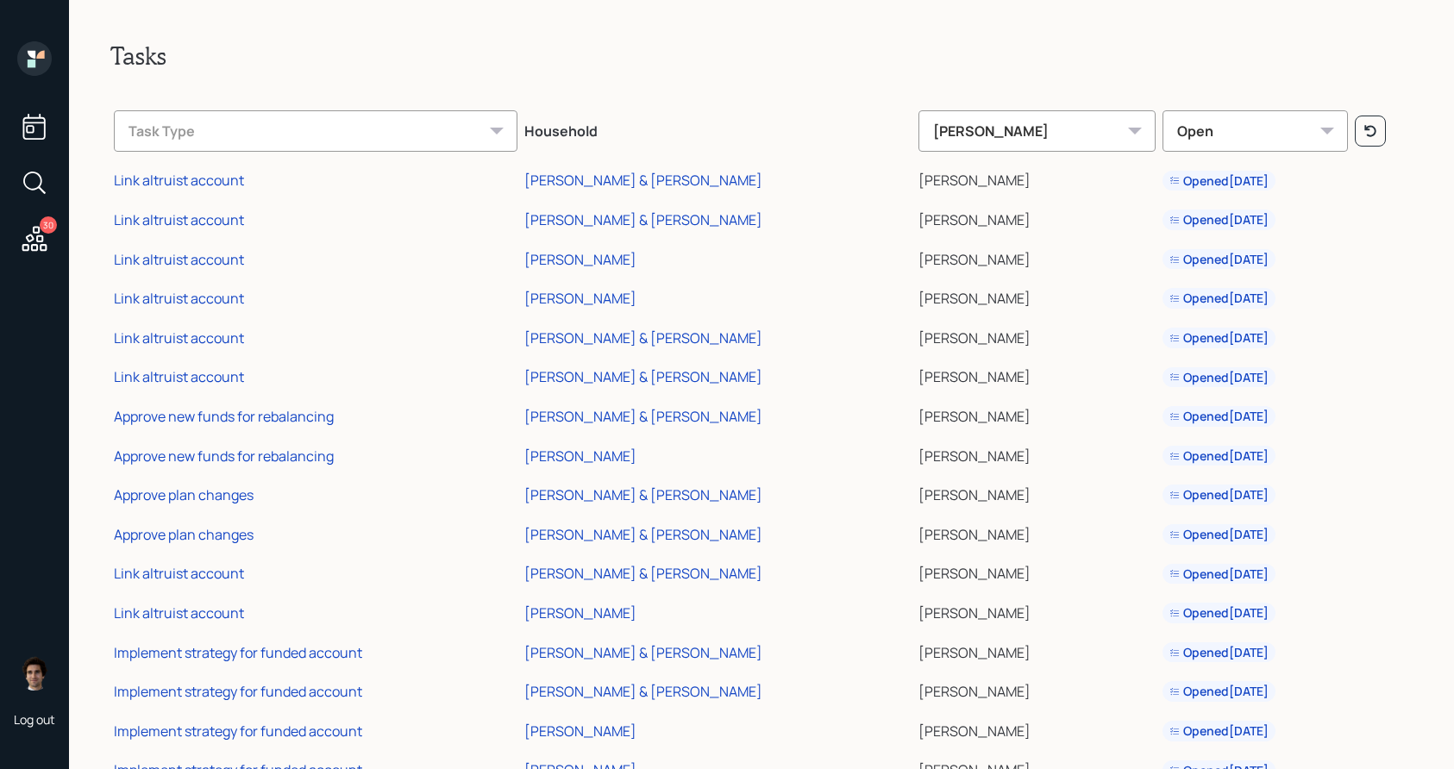
scroll to position [610, 0]
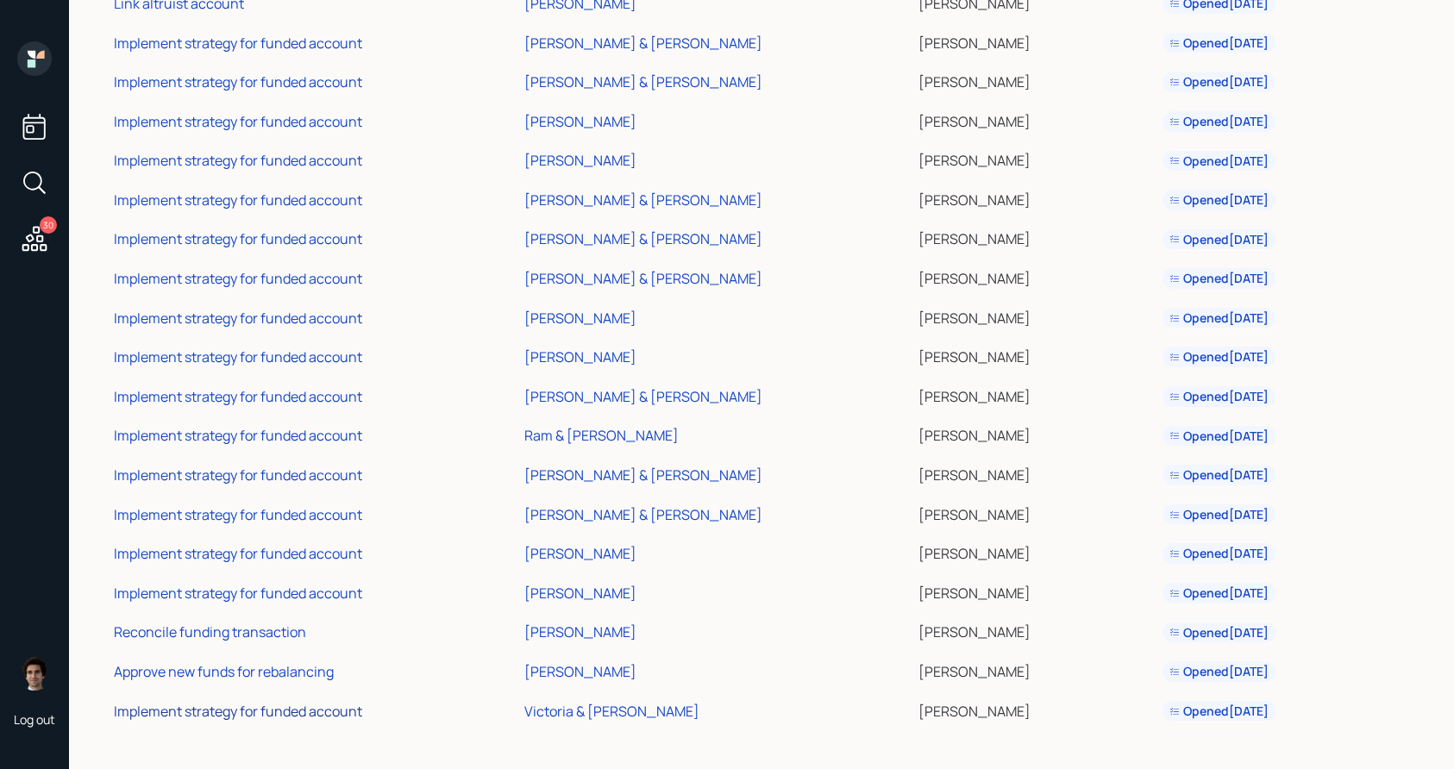
click at [231, 714] on div "Implement strategy for funded account" at bounding box center [238, 711] width 248 height 19
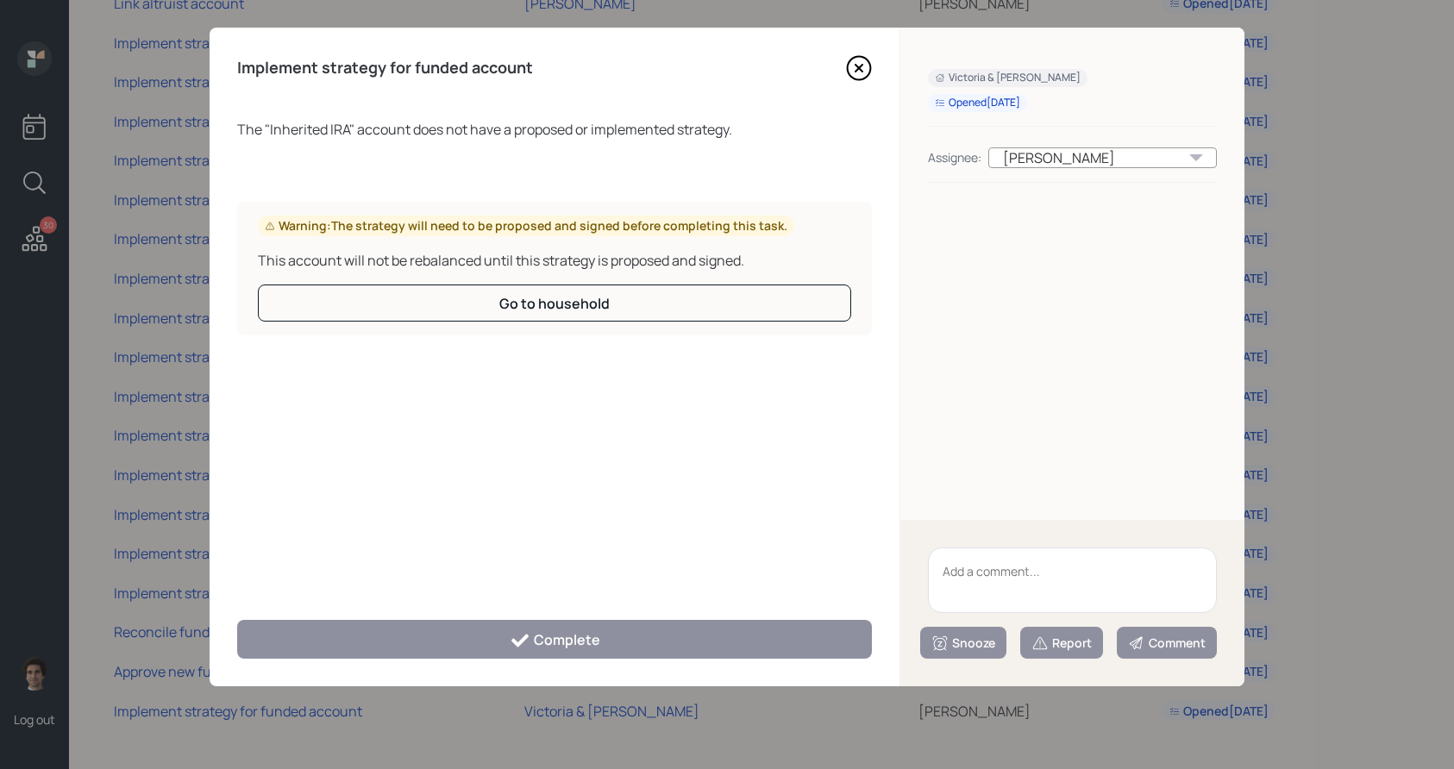
click at [1062, 581] on textarea at bounding box center [1072, 580] width 289 height 66
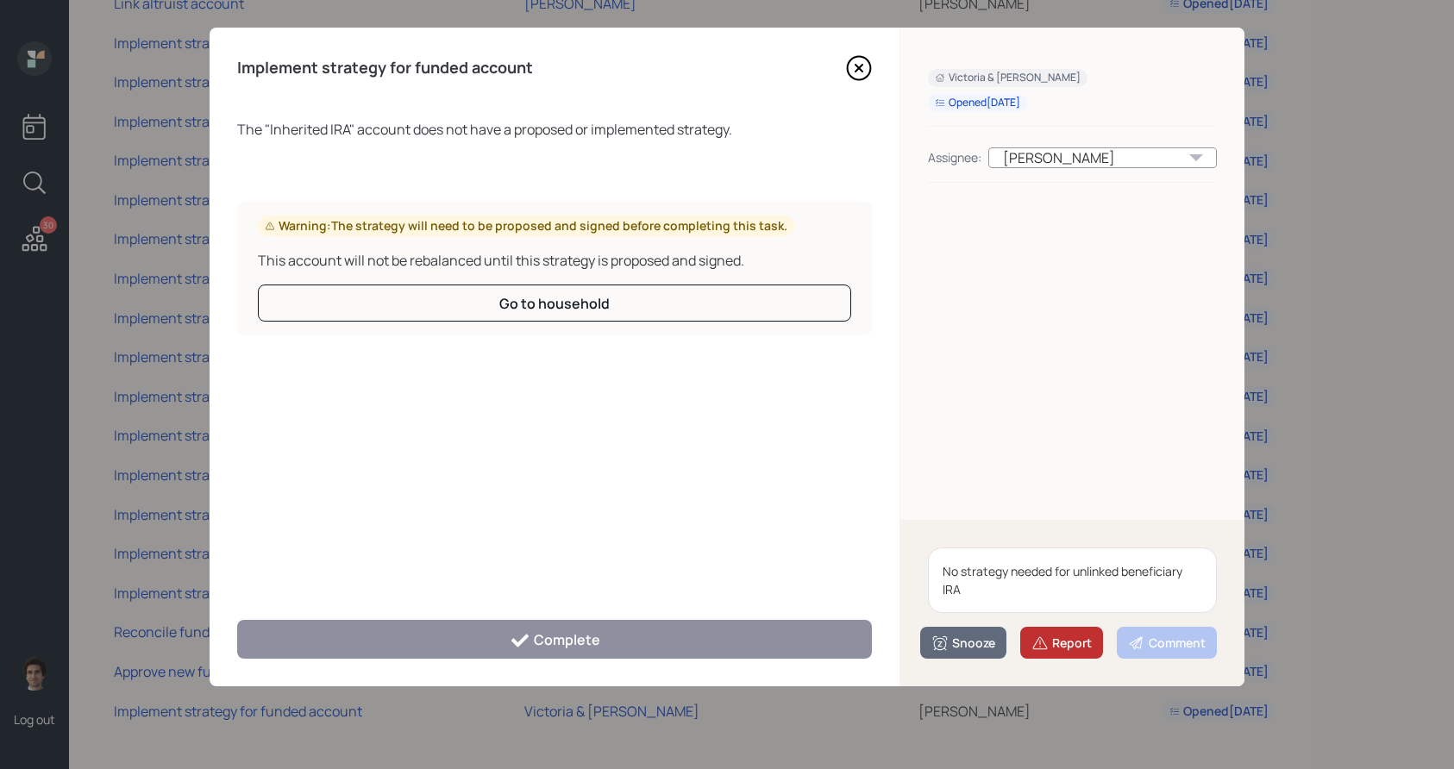
type textarea "No strategy needed for unlinked beneficiary IRA"
click at [1080, 643] on div "Report" at bounding box center [1061, 643] width 60 height 17
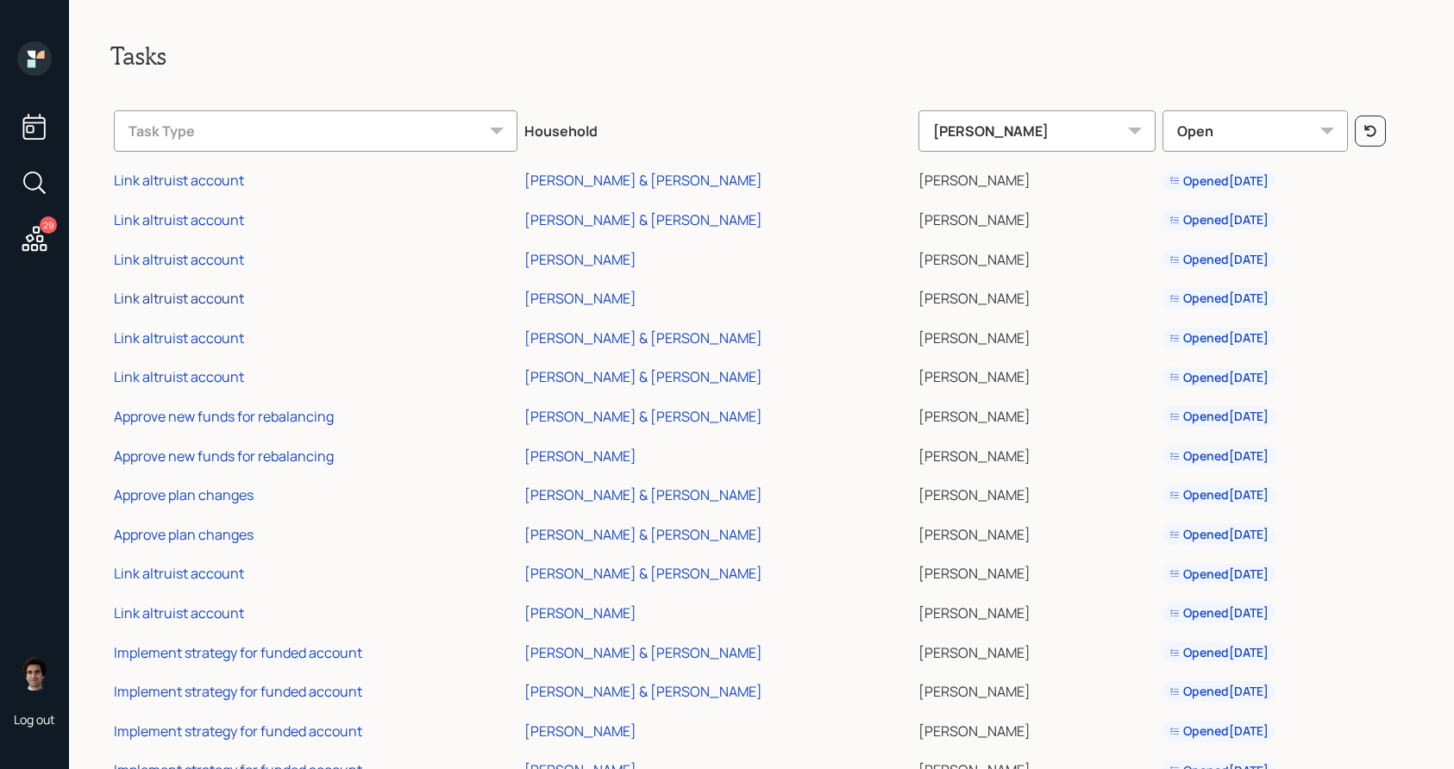
click at [207, 298] on div "Link altruist account" at bounding box center [179, 298] width 130 height 19
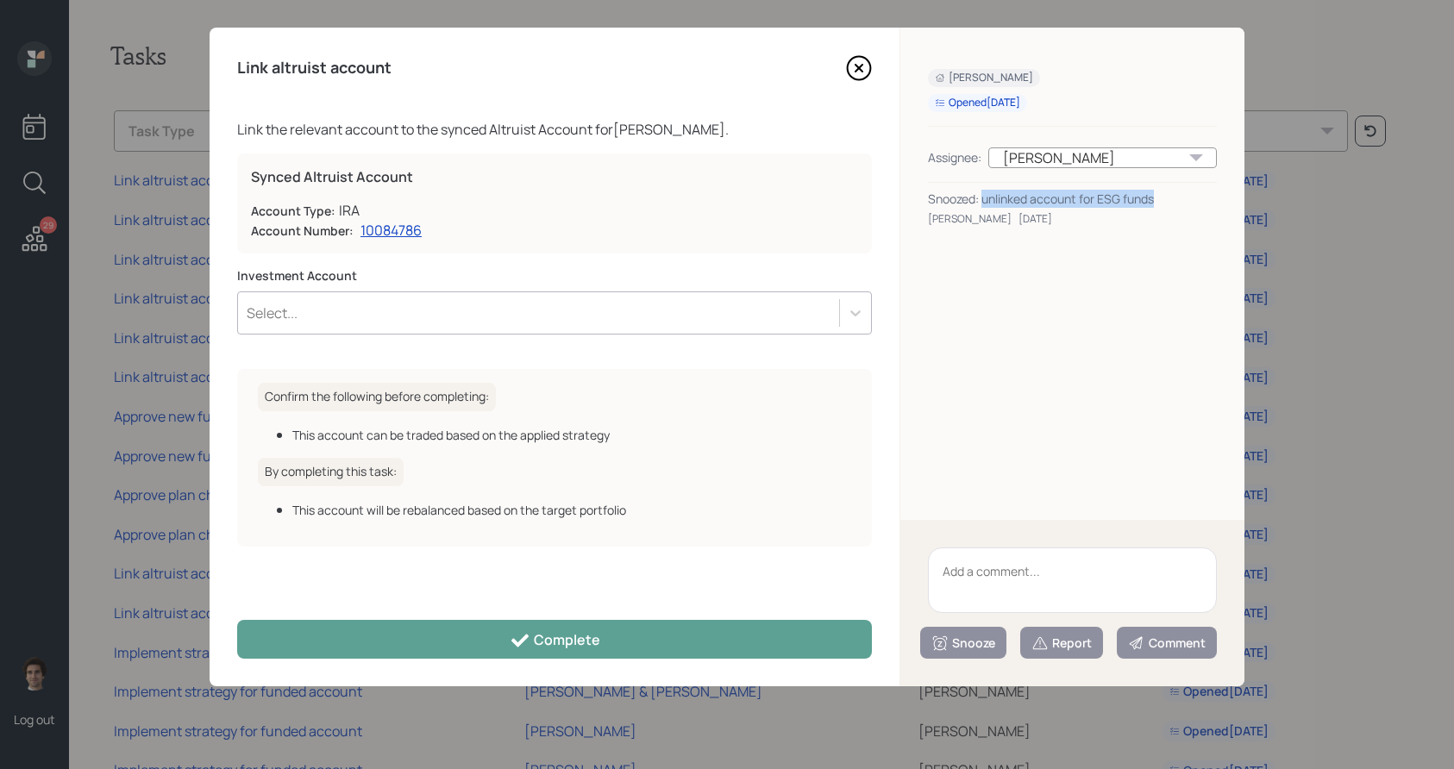
drag, startPoint x: 1180, startPoint y: 207, endPoint x: 984, endPoint y: 197, distance: 196.8
click at [984, 197] on div "Snoozed: unlinked account for ESG funds Harrison Schaefer Aug 6, 2025" at bounding box center [1072, 208] width 289 height 37
copy div "unlinked account for ESG funds"
click at [1086, 572] on textarea at bounding box center [1072, 580] width 289 height 66
paste textarea "unlinked account for ESG funds"
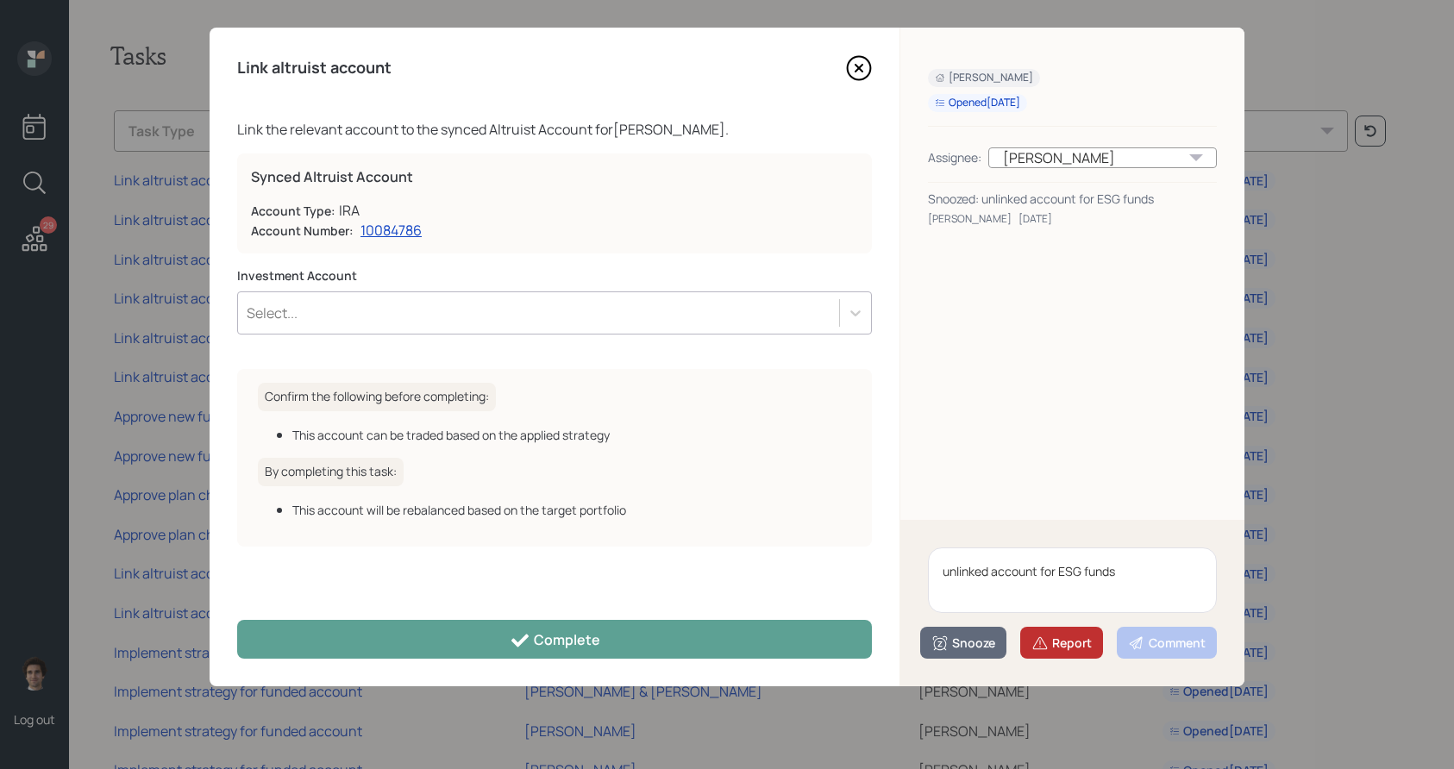
type textarea "unlinked account for ESG funds"
click at [1071, 655] on button "Report" at bounding box center [1061, 643] width 83 height 32
